Goal: Transaction & Acquisition: Purchase product/service

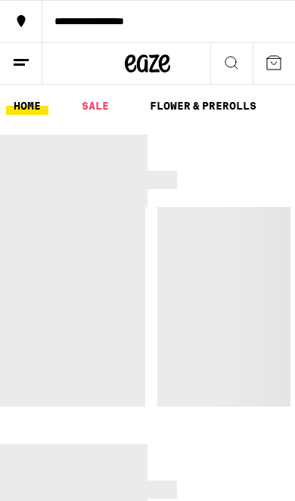
click at [99, 107] on link "SALE" at bounding box center [95, 106] width 42 height 18
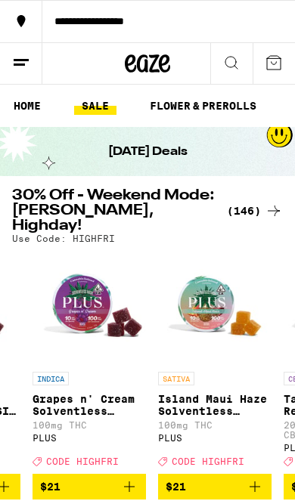
click at [253, 204] on div "(146)" at bounding box center [255, 211] width 56 height 18
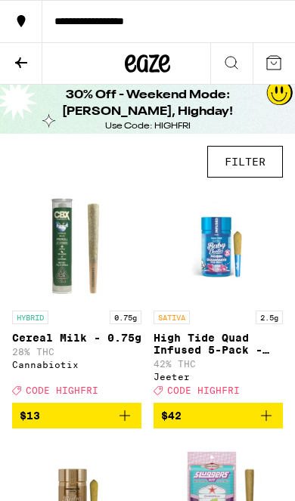
click at [252, 170] on button "FILTER" at bounding box center [245, 162] width 76 height 32
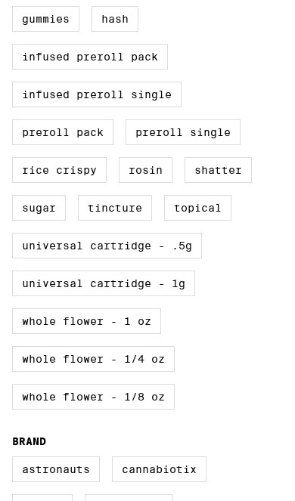
scroll to position [652, 0]
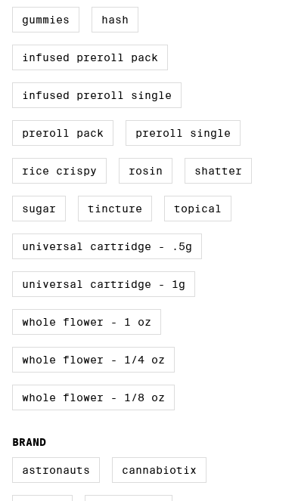
click at [149, 335] on label "Whole Flower - 1 oz" at bounding box center [86, 322] width 149 height 26
click at [0, 0] on input "Whole Flower - 1 oz" at bounding box center [0, 0] width 0 height 0
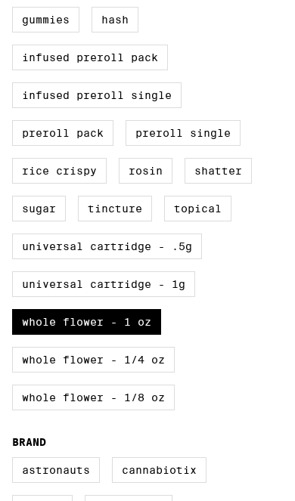
checkbox input "true"
click at [156, 373] on label "Whole Flower - 1/4 oz" at bounding box center [93, 360] width 163 height 26
click at [0, 0] on input "Whole Flower - 1/4 oz" at bounding box center [0, 0] width 0 height 0
checkbox input "true"
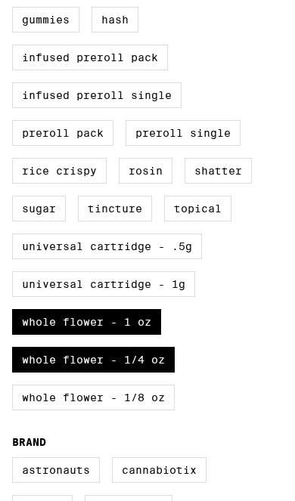
click at [150, 410] on label "Whole Flower - 1/8 oz" at bounding box center [93, 398] width 163 height 26
click at [0, 0] on input "Whole Flower - 1/8 oz" at bounding box center [0, 0] width 0 height 0
checkbox input "true"
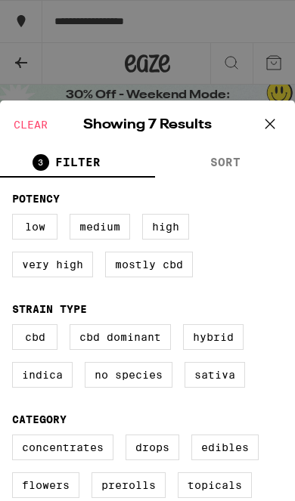
click at [279, 112] on button at bounding box center [269, 125] width 47 height 48
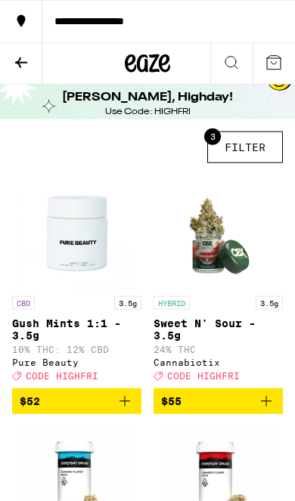
scroll to position [19, 0]
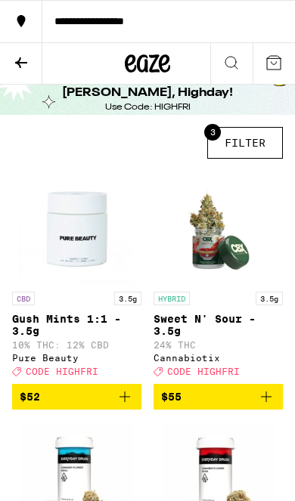
click at [247, 139] on button "3 FILTER" at bounding box center [245, 143] width 76 height 32
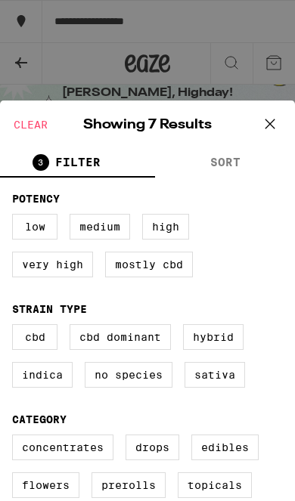
scroll to position [0, 0]
click at [268, 127] on icon at bounding box center [270, 124] width 23 height 23
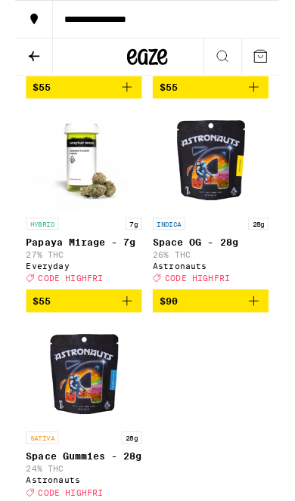
scroll to position [574, 0]
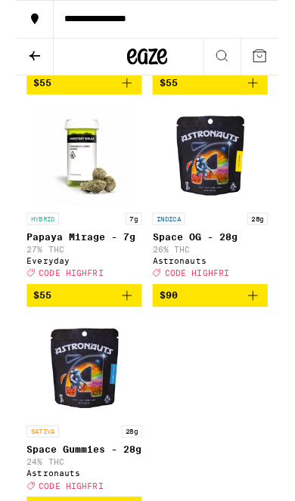
click at [263, 345] on button "$90" at bounding box center [217, 332] width 129 height 26
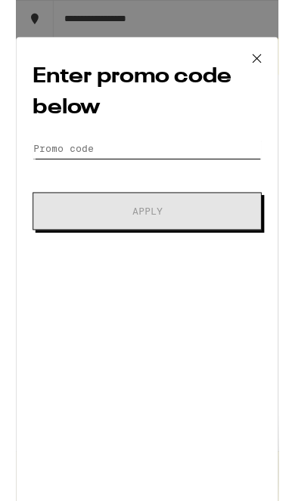
click at [149, 173] on input "Promo Code" at bounding box center [147, 167] width 257 height 23
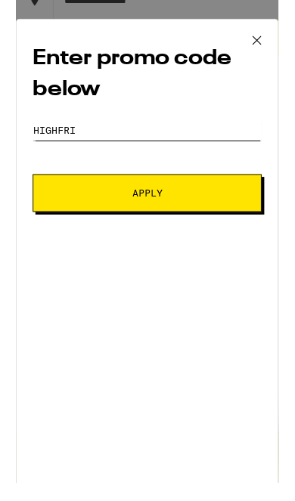
type input "Highfri"
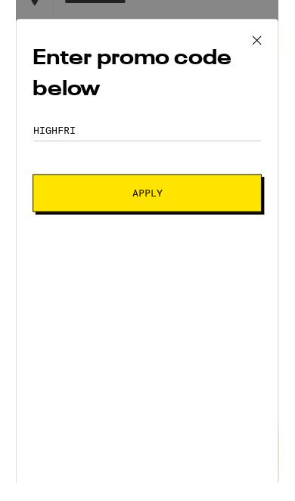
click at [192, 229] on button "Apply" at bounding box center [147, 237] width 257 height 42
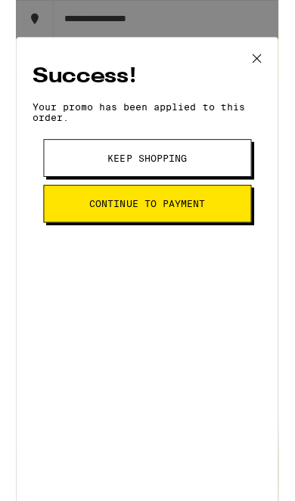
click at [205, 234] on span "Continue to payment" at bounding box center [147, 229] width 129 height 11
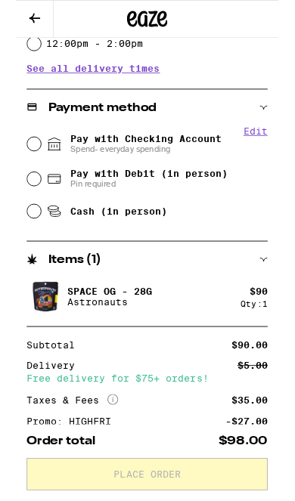
scroll to position [522, 0]
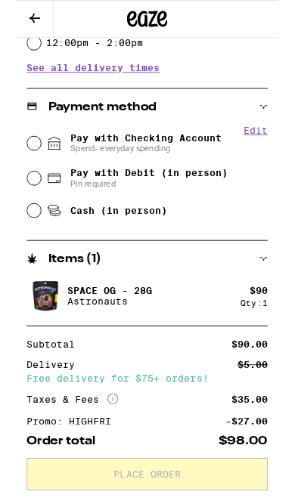
click at [21, 164] on input "Pay with Checking Account Spend- everyday spending" at bounding box center [20, 160] width 15 height 15
radio input "true"
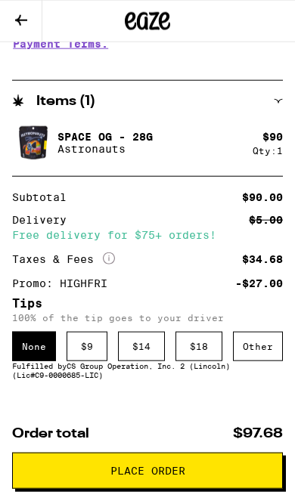
scroll to position [759, 0]
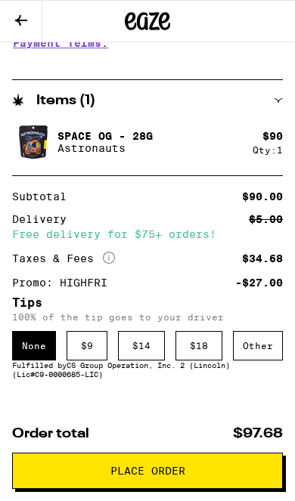
click at [270, 358] on div "Other" at bounding box center [258, 345] width 50 height 29
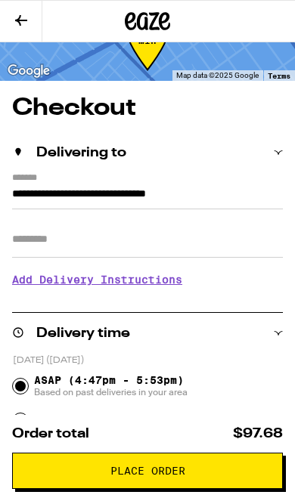
scroll to position [0, 0]
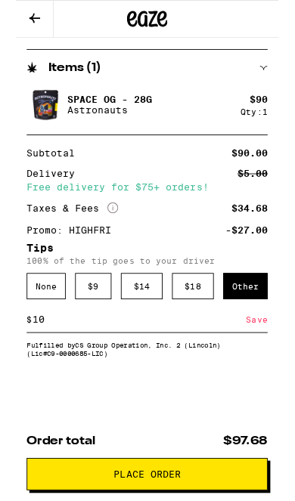
click at [137, 366] on input "10" at bounding box center [138, 359] width 240 height 14
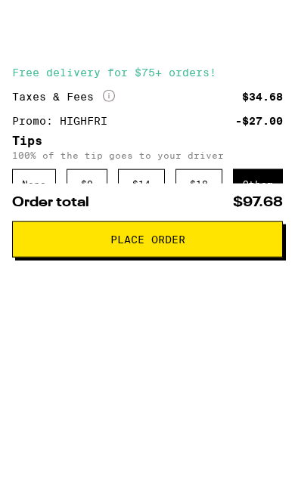
type input "12"
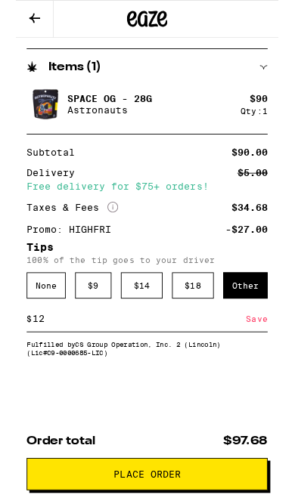
click at [279, 356] on div "Save" at bounding box center [271, 359] width 24 height 28
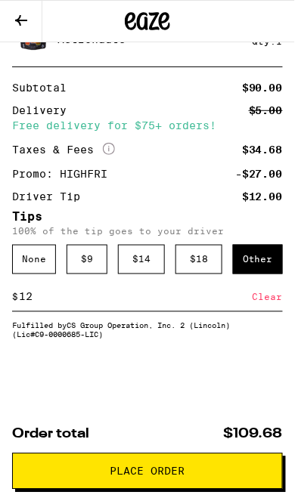
scroll to position [881, 0]
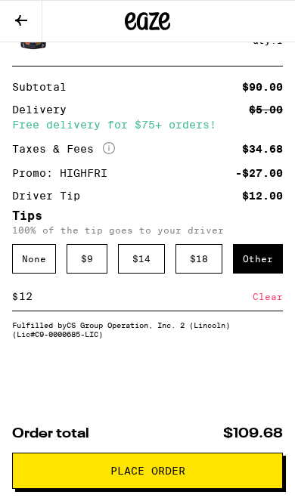
click at [178, 479] on button "Place Order" at bounding box center [147, 471] width 271 height 36
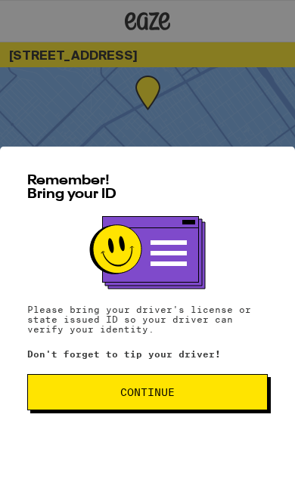
click at [177, 389] on span "Continue" at bounding box center [147, 392] width 215 height 11
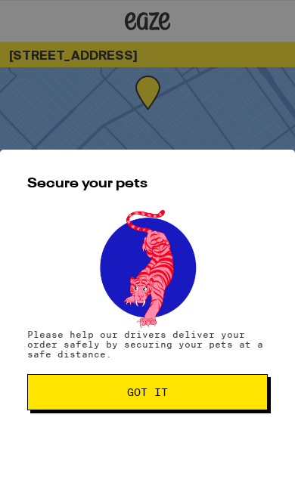
click at [178, 401] on button "Got it" at bounding box center [147, 392] width 240 height 36
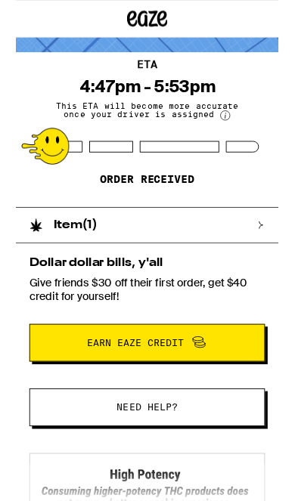
scroll to position [94, 0]
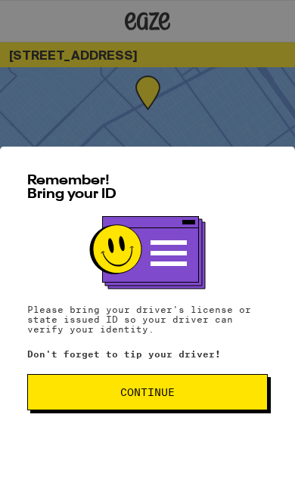
click at [166, 401] on button "Continue" at bounding box center [147, 392] width 240 height 36
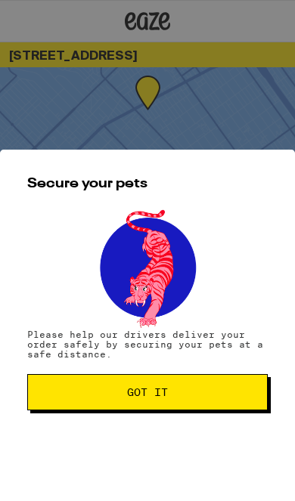
click at [169, 392] on span "Got it" at bounding box center [147, 392] width 215 height 11
